Goal: Information Seeking & Learning: Check status

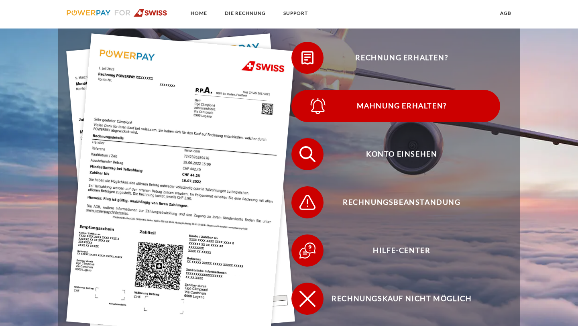
scroll to position [201, 0]
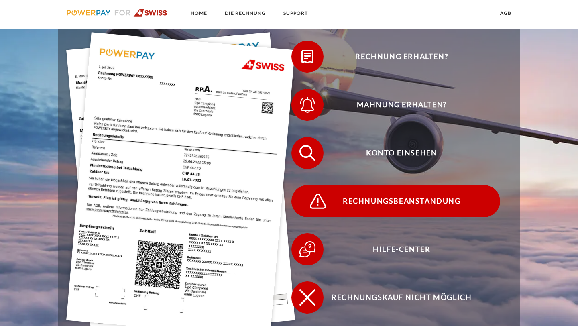
click at [396, 204] on span "Rechnungsbeanstandung" at bounding box center [401, 201] width 197 height 32
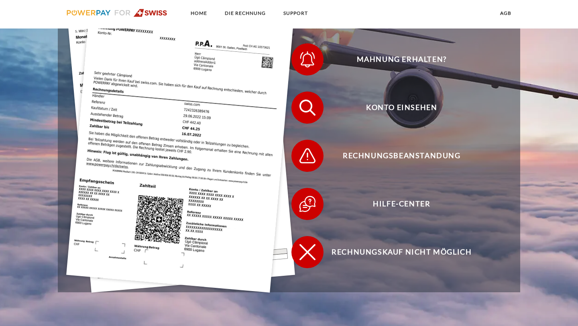
scroll to position [248, 0]
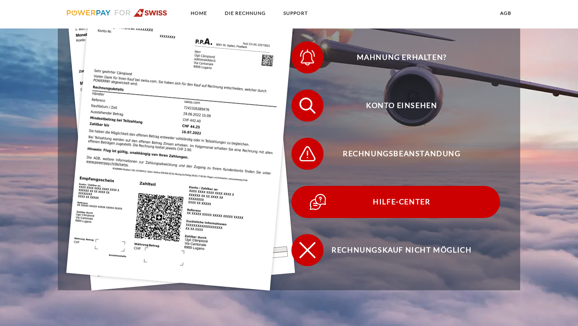
click at [361, 207] on span "Hilfe-Center" at bounding box center [401, 202] width 197 height 32
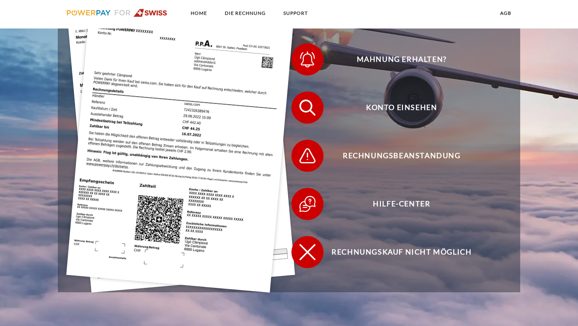
scroll to position [248, 0]
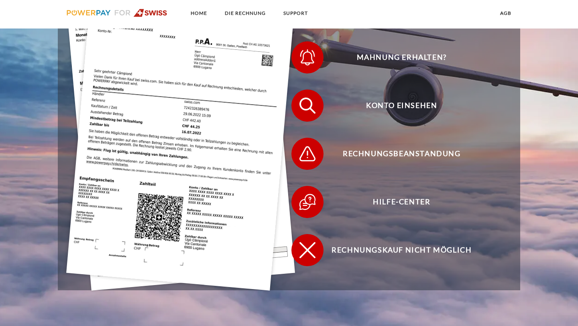
click at [160, 9] on img at bounding box center [117, 13] width 101 height 8
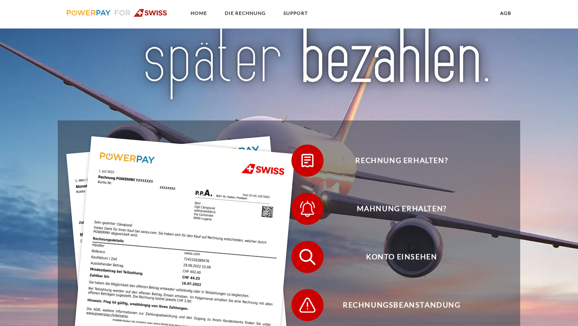
scroll to position [100, 0]
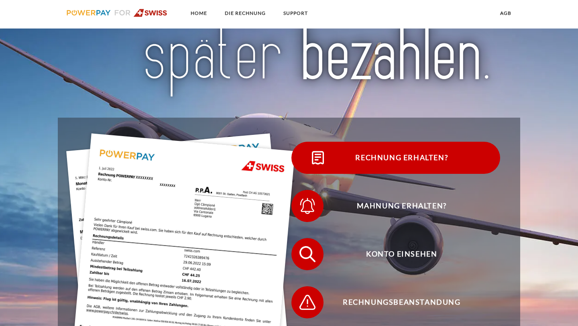
click at [371, 158] on span "Rechnung erhalten?" at bounding box center [401, 158] width 197 height 32
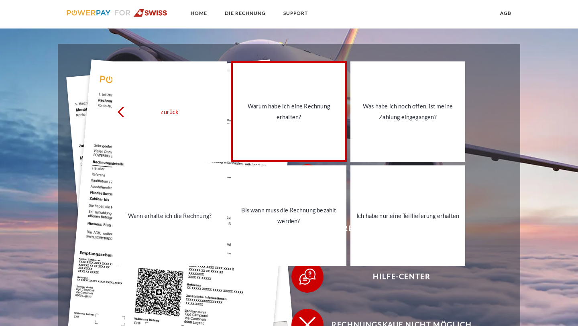
scroll to position [174, 0]
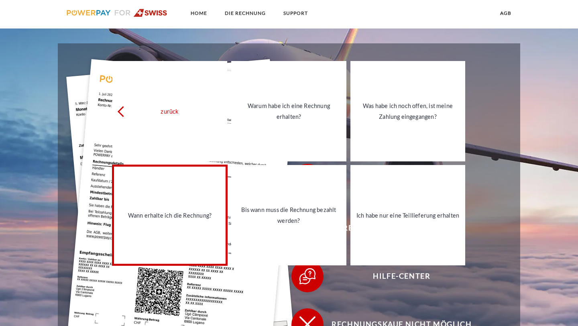
click at [184, 223] on link "Wann erhalte ich die Rechnung?" at bounding box center [169, 215] width 115 height 100
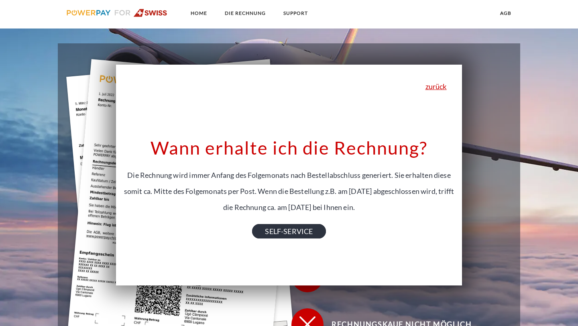
click at [308, 231] on link "SELF-SERVICE" at bounding box center [288, 231] width 73 height 14
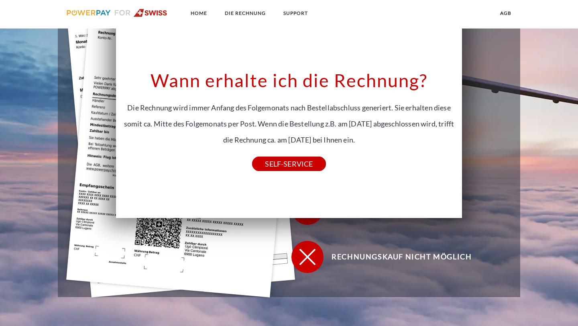
scroll to position [248, 0]
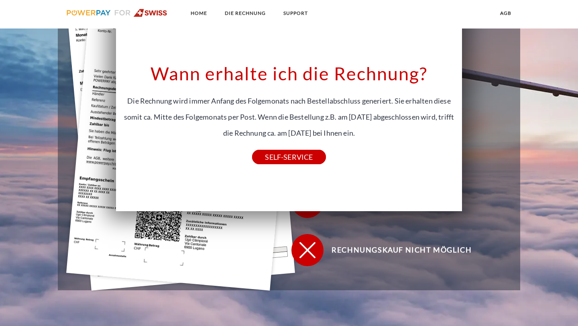
click at [336, 210] on div "zurück Warum habe ich eine Rechnung erhalten? POWERPAY ist der Rechnungsherstel…" at bounding box center [289, 100] width 346 height 221
click at [340, 228] on div "Rechnungskauf nicht möglich" at bounding box center [395, 250] width 217 height 48
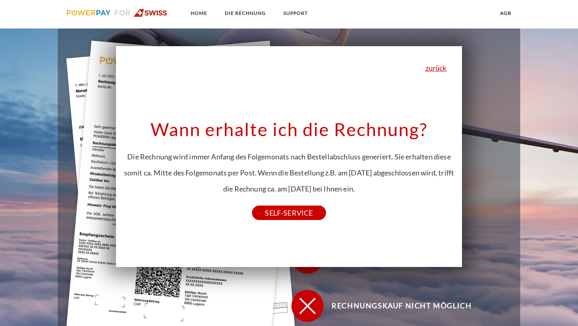
scroll to position [41, 0]
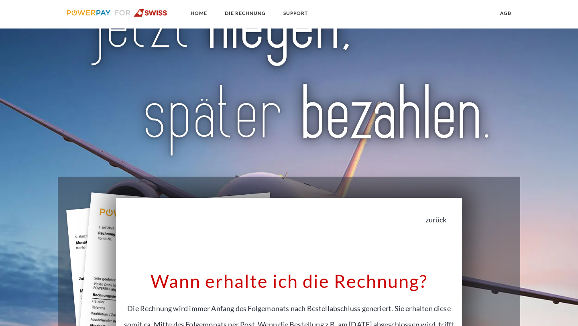
click at [444, 218] on link "zurück" at bounding box center [435, 219] width 21 height 7
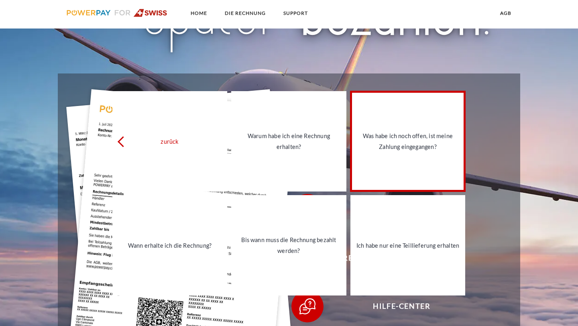
scroll to position [146, 0]
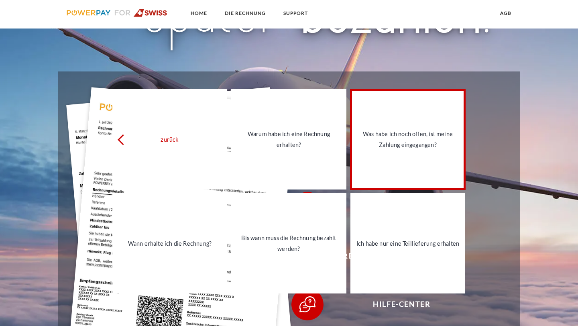
click at [441, 155] on link "Was habe ich noch offen, ist meine Zahlung eingegangen?" at bounding box center [407, 139] width 115 height 100
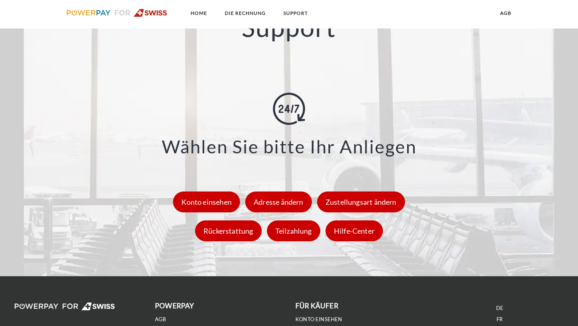
scroll to position [1055, 0]
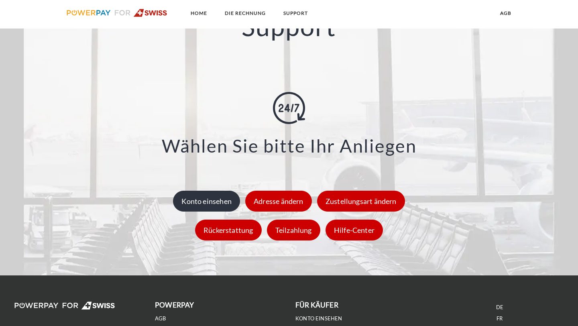
click at [234, 201] on div "Konto einsehen" at bounding box center [206, 201] width 67 height 21
